Goal: Transaction & Acquisition: Purchase product/service

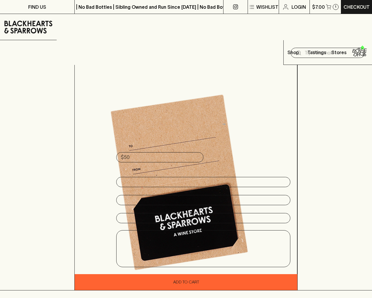
scroll to position [436, 0]
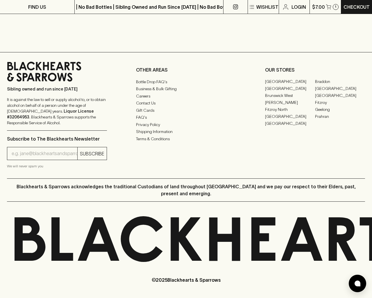
type input "1"
type input "xpkLoRel"
type input "[EMAIL_ADDRESS]"
type input "xpkLoRel"
type textarea "20"
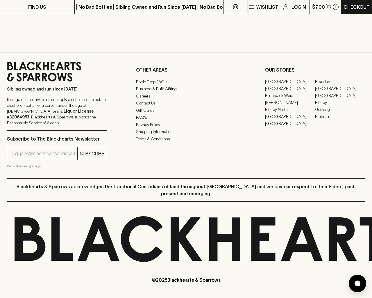
type input "[EMAIL_ADDRESS]"
type input "1"
type input "e"
type input "Elderton E Series Chardonnay 2023"
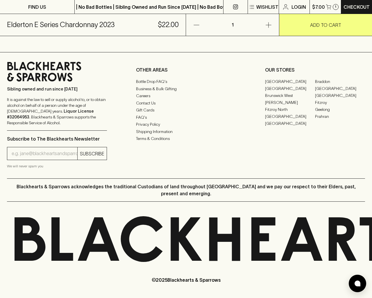
scroll to position [351, 0]
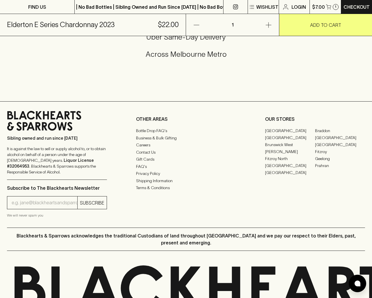
type input "[EMAIL_ADDRESS]"
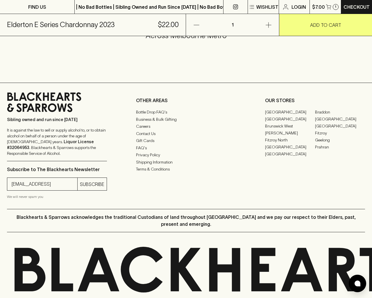
type input "e"
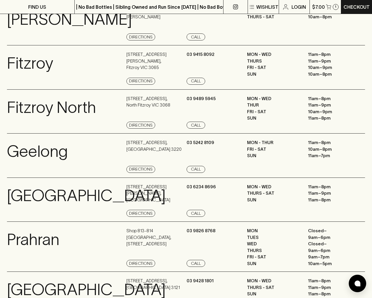
scroll to position [781, 0]
